Goal: Task Accomplishment & Management: Use online tool/utility

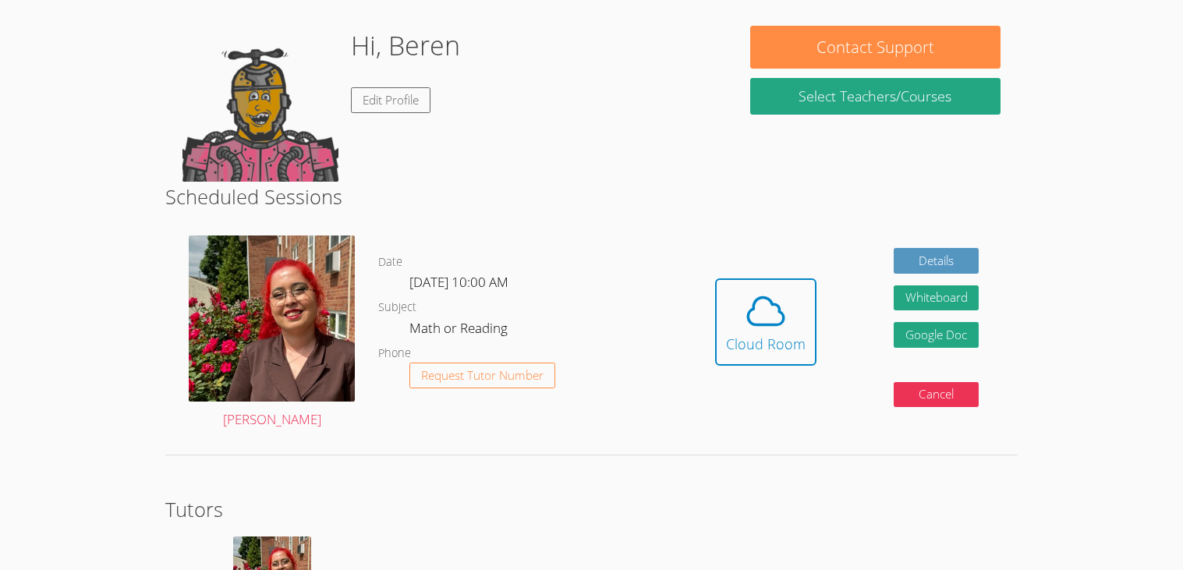
scroll to position [209, 0]
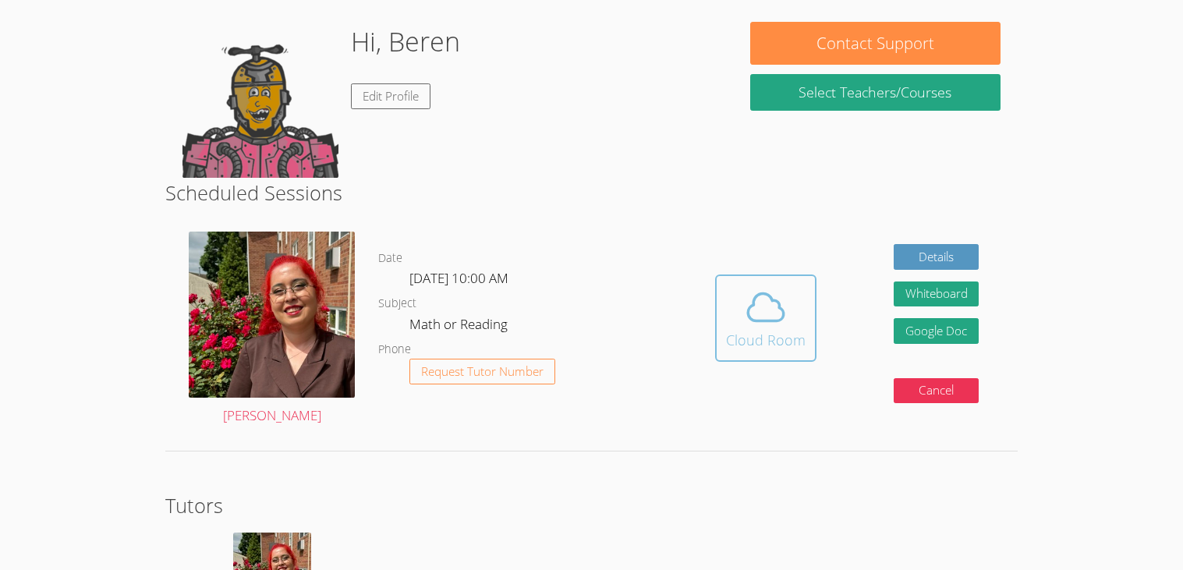
click at [775, 316] on icon at bounding box center [766, 307] width 44 height 44
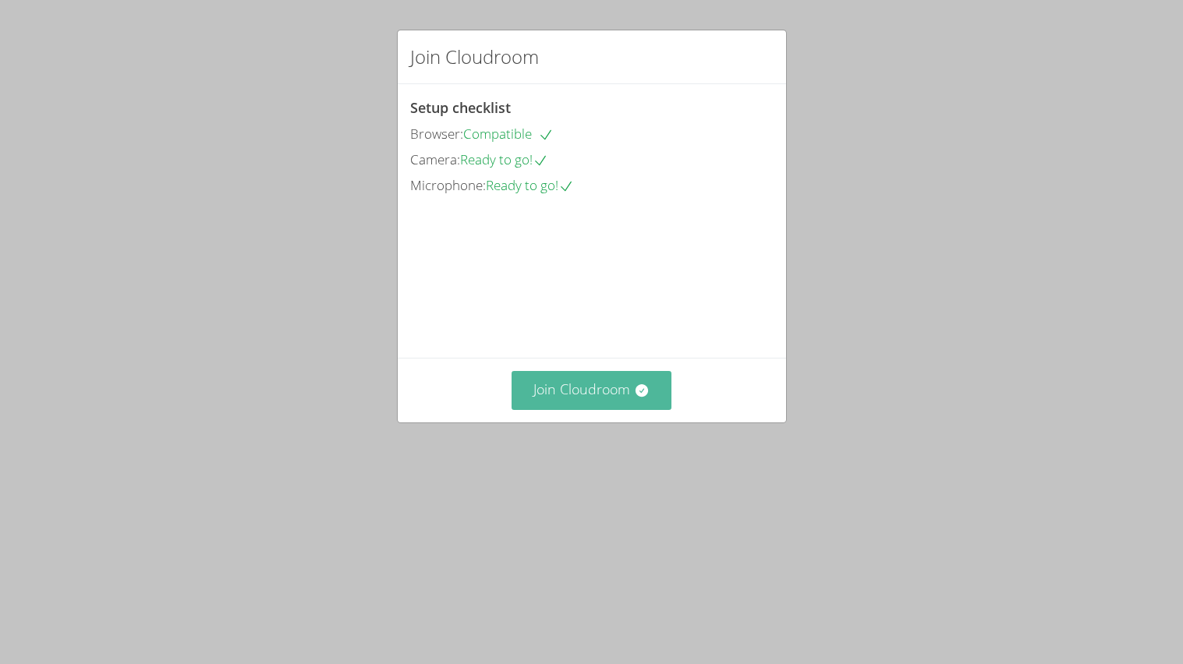
click at [573, 409] on button "Join Cloudroom" at bounding box center [591, 390] width 160 height 38
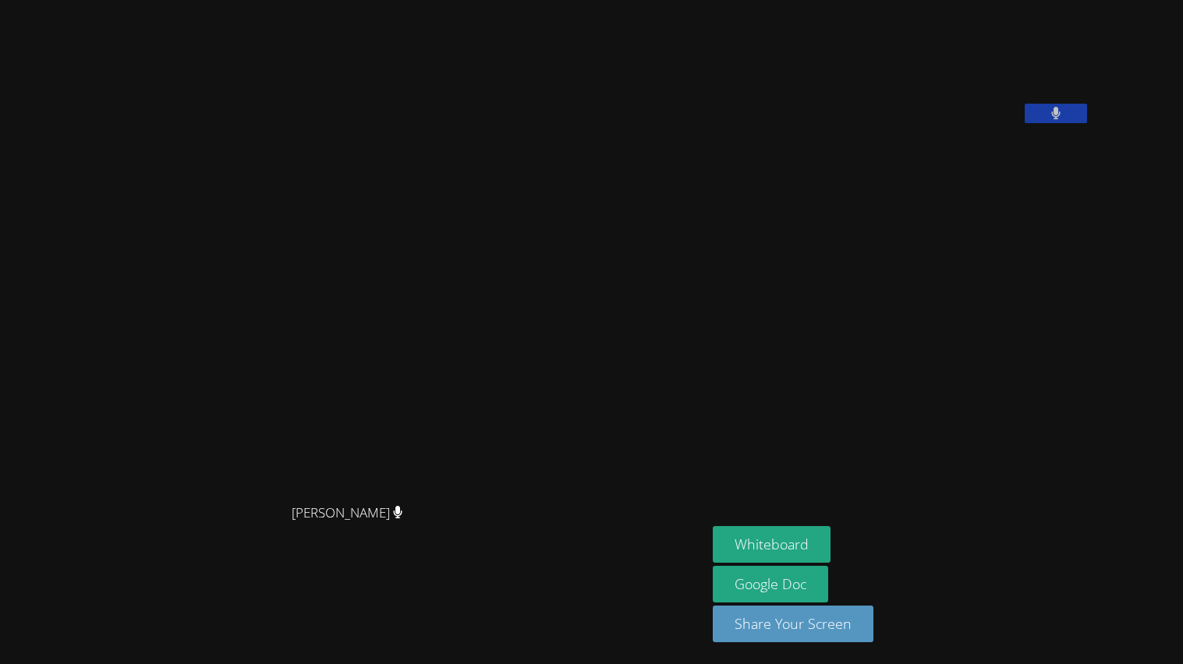
click at [1087, 123] on button at bounding box center [1055, 113] width 62 height 19
click at [1063, 120] on icon at bounding box center [1055, 113] width 16 height 13
click at [816, 552] on button "Whiteboard" at bounding box center [772, 544] width 118 height 37
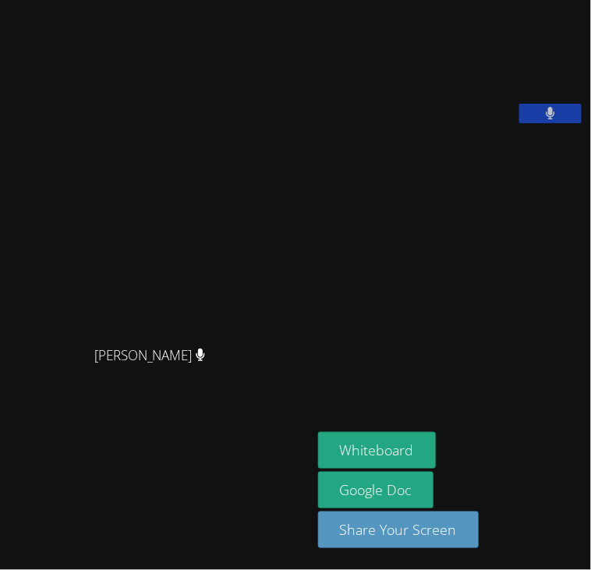
click at [151, 345] on span "[PERSON_NAME]" at bounding box center [149, 356] width 111 height 23
click at [59, 462] on div "[PERSON_NAME] [PERSON_NAME]" at bounding box center [155, 284] width 299 height 557
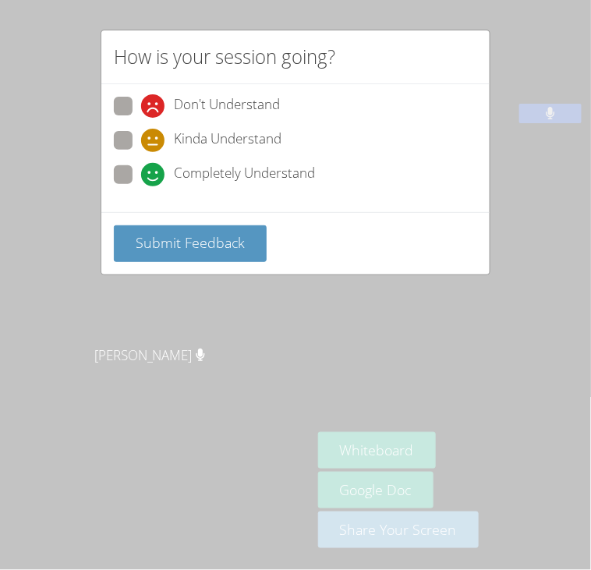
click at [141, 186] on span at bounding box center [141, 186] width 0 height 0
click at [141, 165] on input "Completely Understand" at bounding box center [147, 171] width 13 height 13
radio input "true"
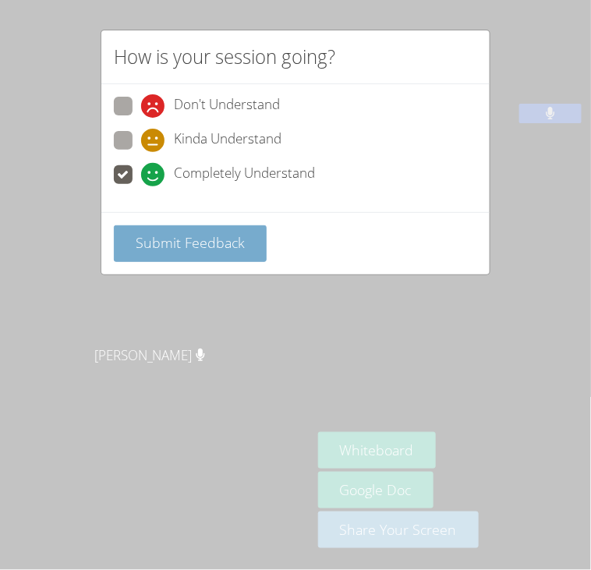
click at [160, 238] on span "Submit Feedback" at bounding box center [190, 242] width 109 height 19
